Goal: Transaction & Acquisition: Purchase product/service

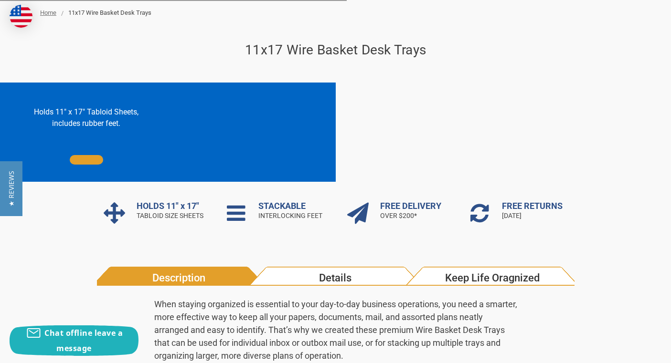
scroll to position [143, 0]
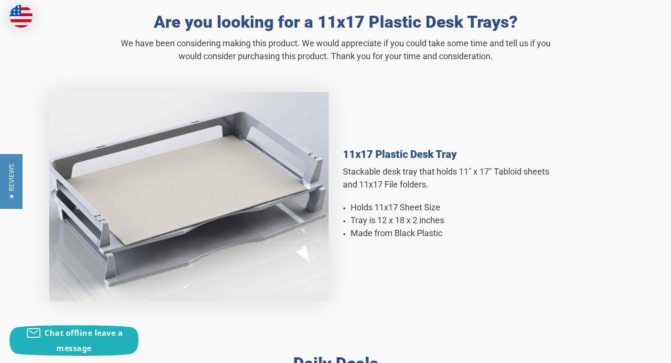
scroll to position [525, 0]
